Goal: Transaction & Acquisition: Purchase product/service

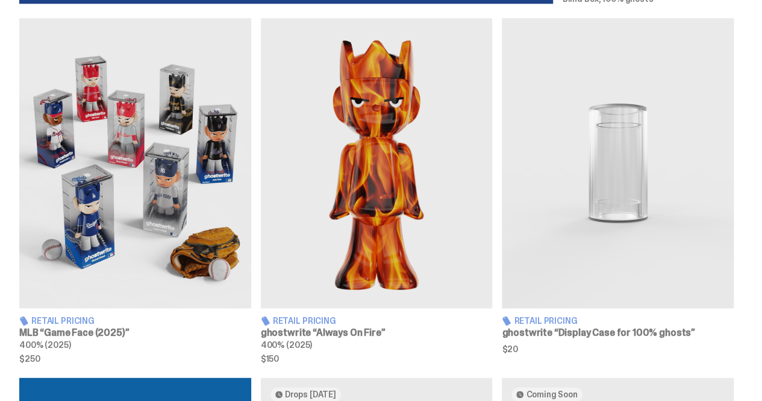
scroll to position [701, 0]
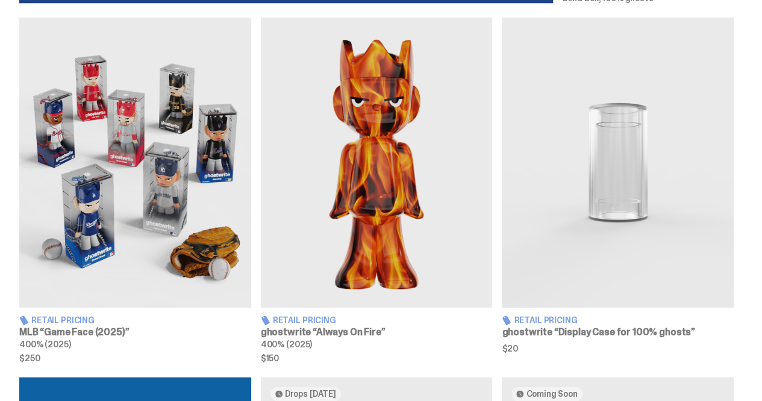
click at [116, 205] on img at bounding box center [135, 162] width 232 height 290
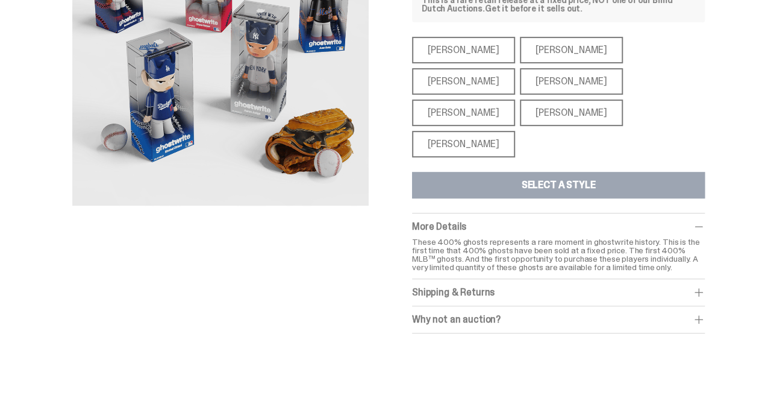
scroll to position [202, 0]
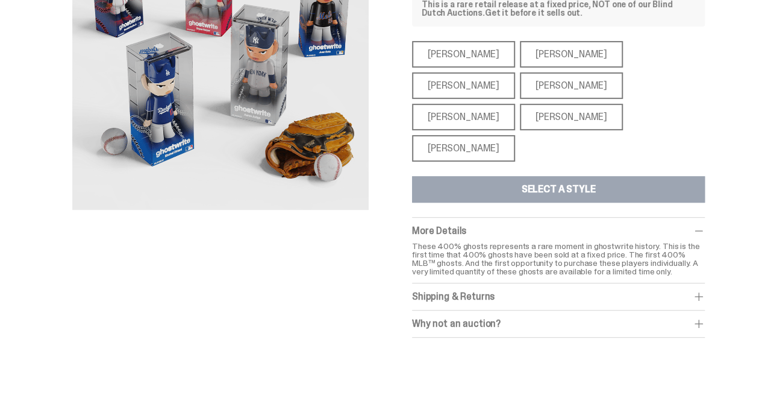
click at [475, 135] on div "[PERSON_NAME]" at bounding box center [463, 148] width 103 height 27
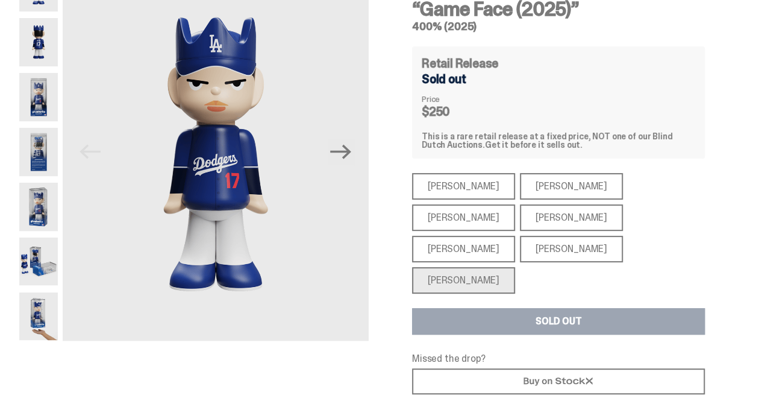
scroll to position [84, 0]
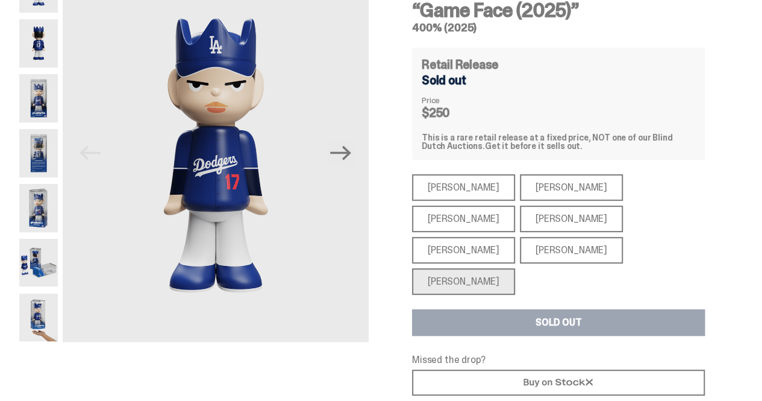
click at [55, 157] on img at bounding box center [38, 153] width 39 height 48
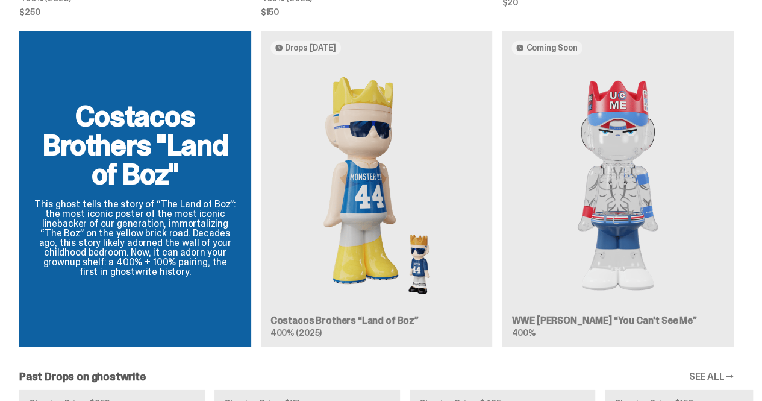
scroll to position [1047, 0]
click at [506, 347] on div "Costacos Brothers "Land of Boz" This ghost tells the story of “The Land of Boz”…" at bounding box center [376, 193] width 753 height 325
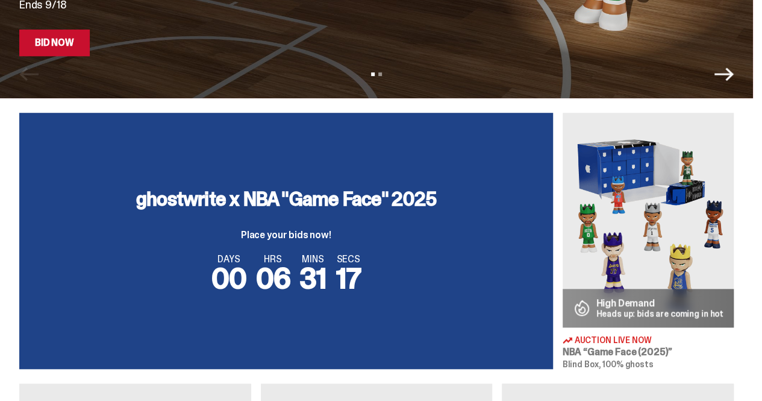
scroll to position [0, 0]
